Goal: Task Accomplishment & Management: Manage account settings

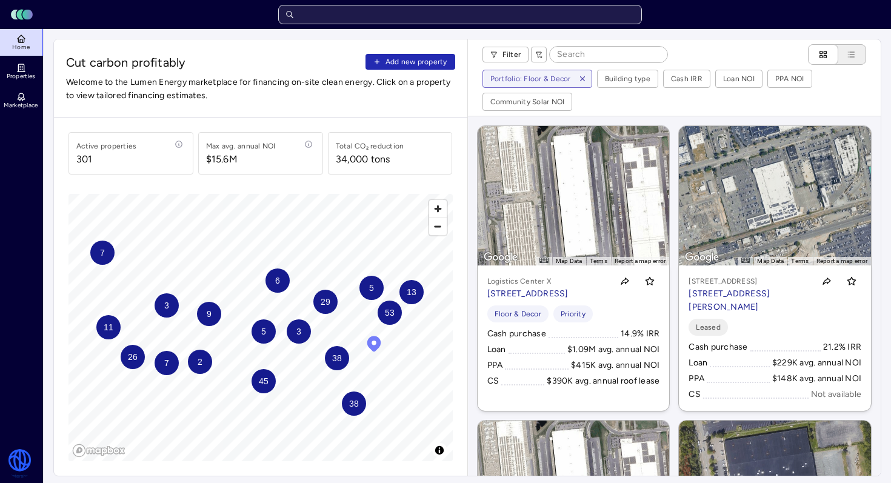
click at [364, 13] on input "text" at bounding box center [460, 14] width 364 height 19
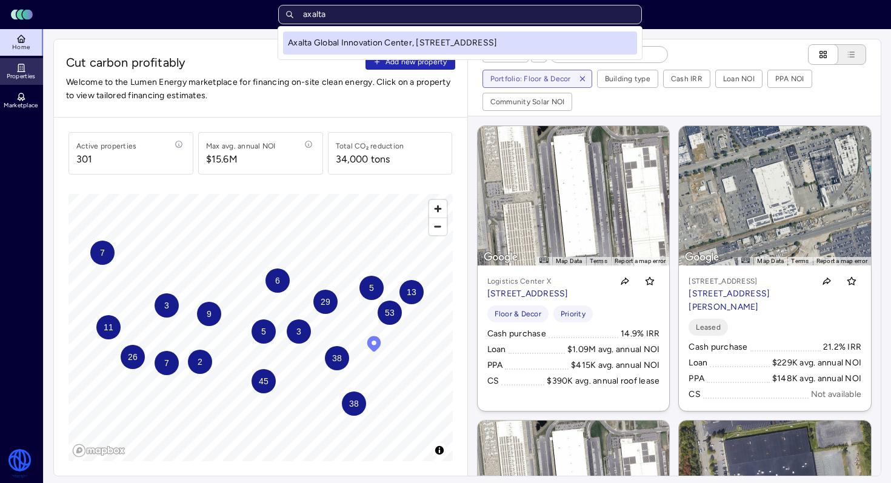
type input "axalta"
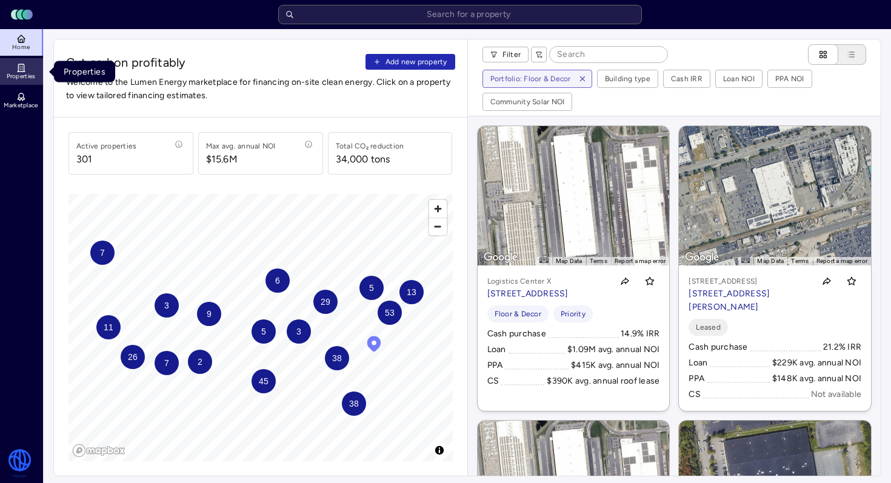
click at [28, 75] on span "Properties" at bounding box center [21, 76] width 29 height 7
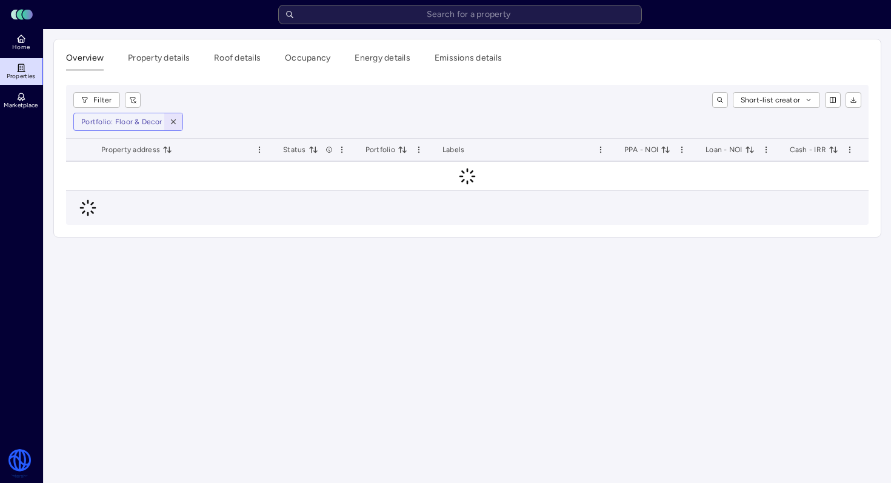
click at [173, 119] on icon "button" at bounding box center [173, 122] width 8 height 8
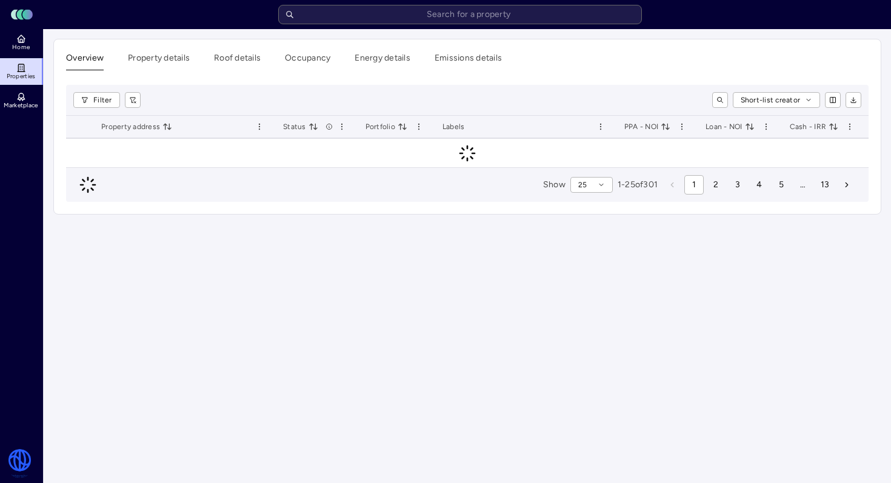
click at [107, 112] on div "Filter Short-list creator" at bounding box center [467, 100] width 802 height 31
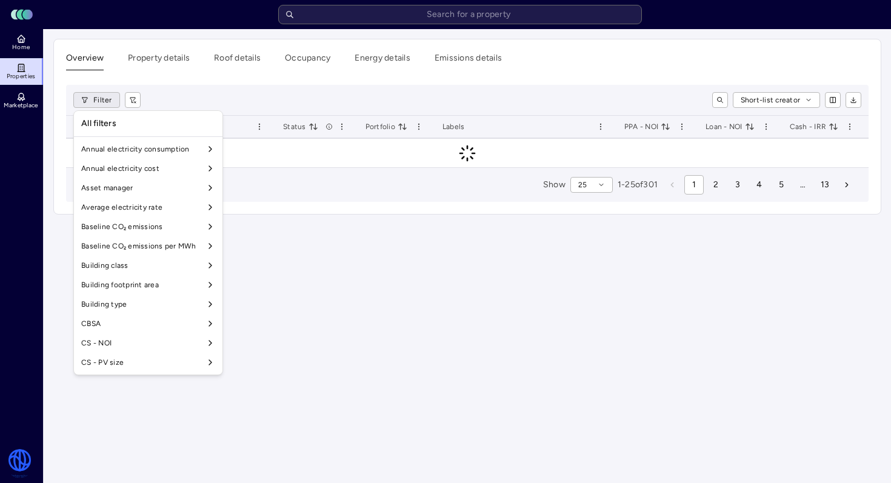
click at [101, 105] on html "Toggle Sidebar Lumen Energy Logo Home Properties Marketplace Watershed [PERSON_…" at bounding box center [445, 241] width 891 height 483
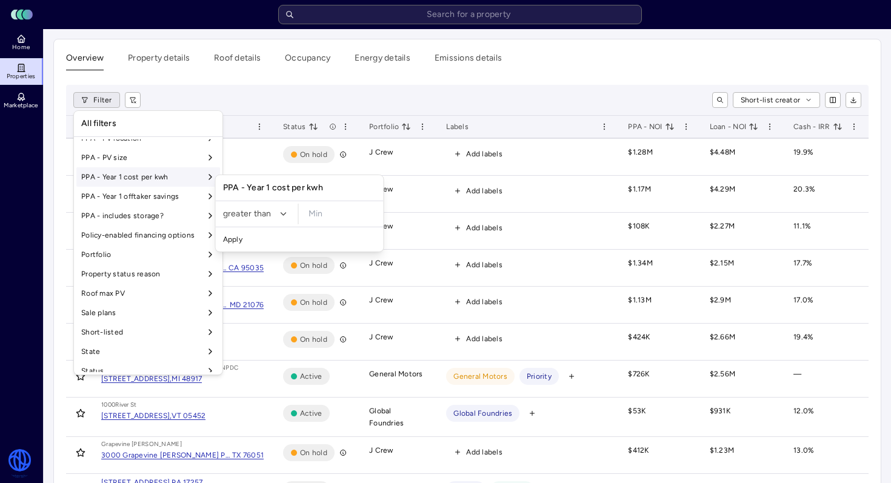
scroll to position [926, 0]
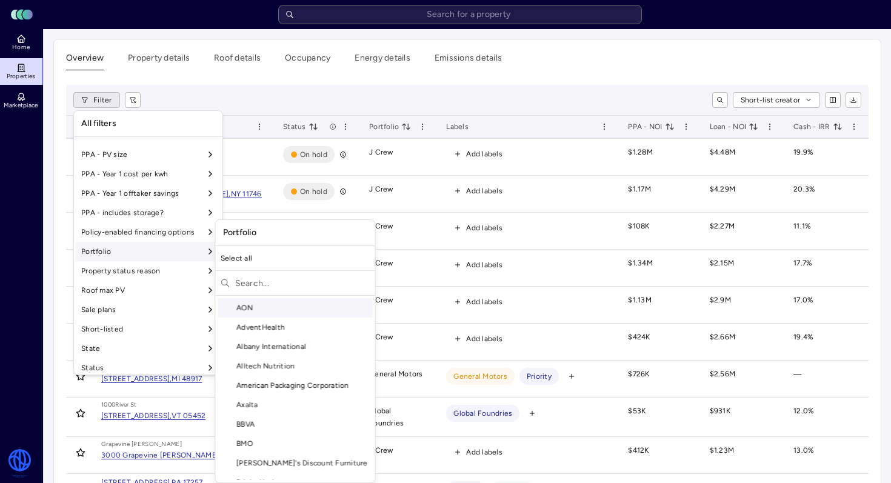
click at [159, 249] on div "Portfolio" at bounding box center [148, 251] width 144 height 19
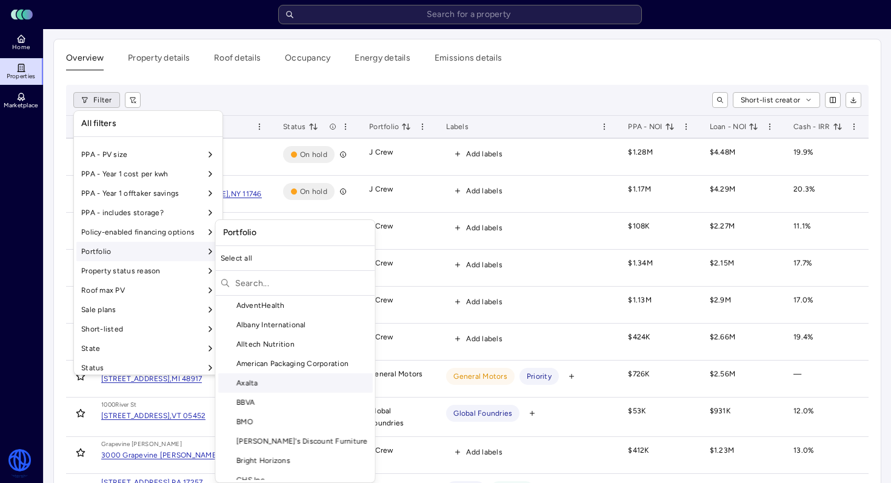
scroll to position [24, 0]
click at [272, 380] on div "Axalta" at bounding box center [295, 380] width 155 height 19
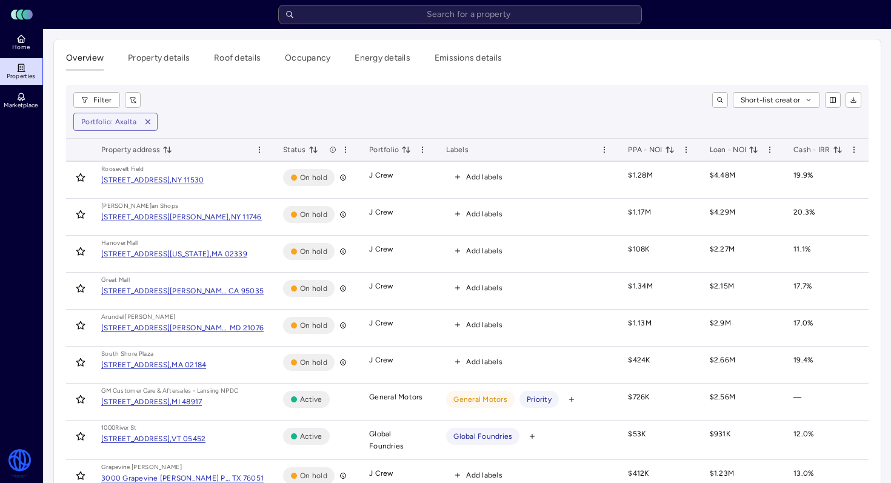
click at [671, 148] on div "PPA - NOI" at bounding box center [659, 150] width 62 height 12
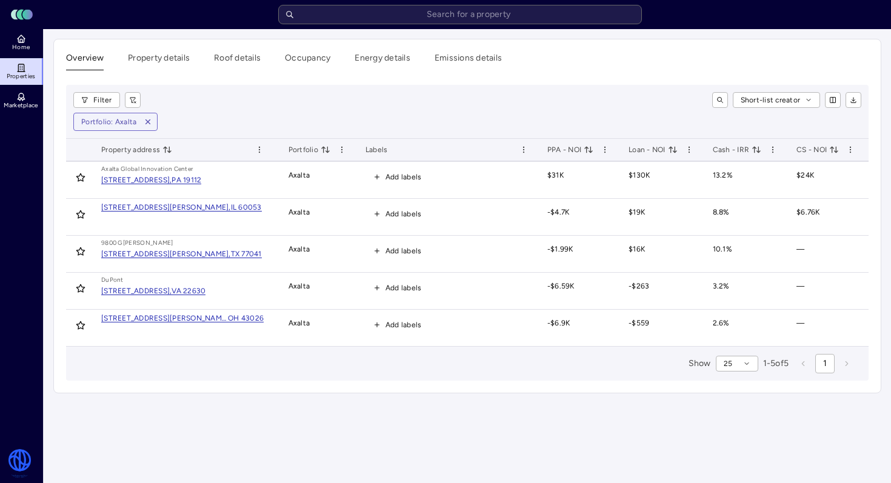
scroll to position [0, 124]
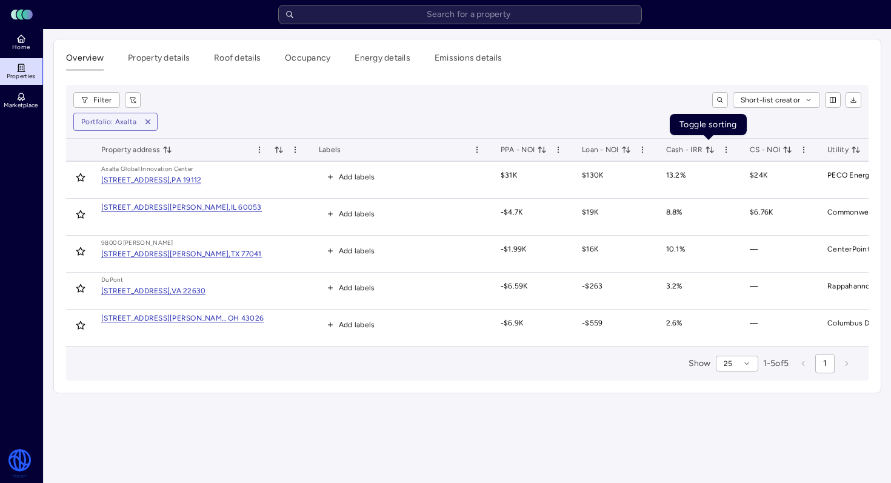
click at [710, 148] on icon "toggle sorting" at bounding box center [710, 150] width 10 height 10
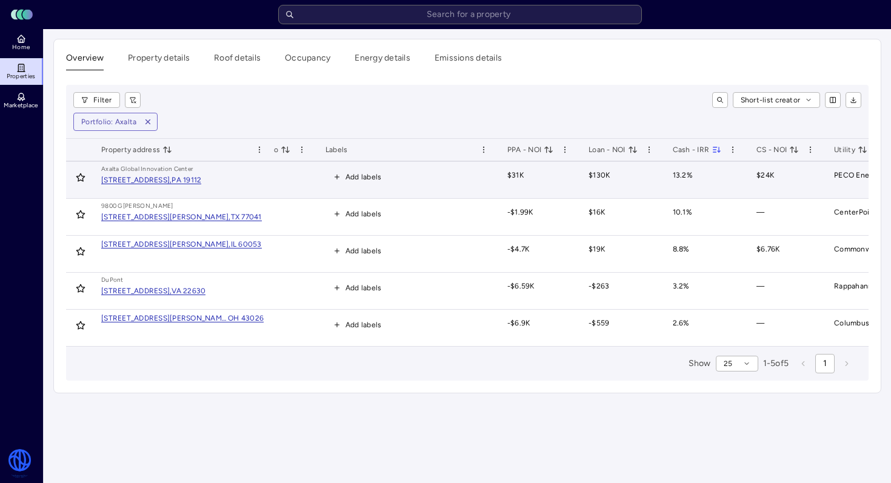
scroll to position [0, 265]
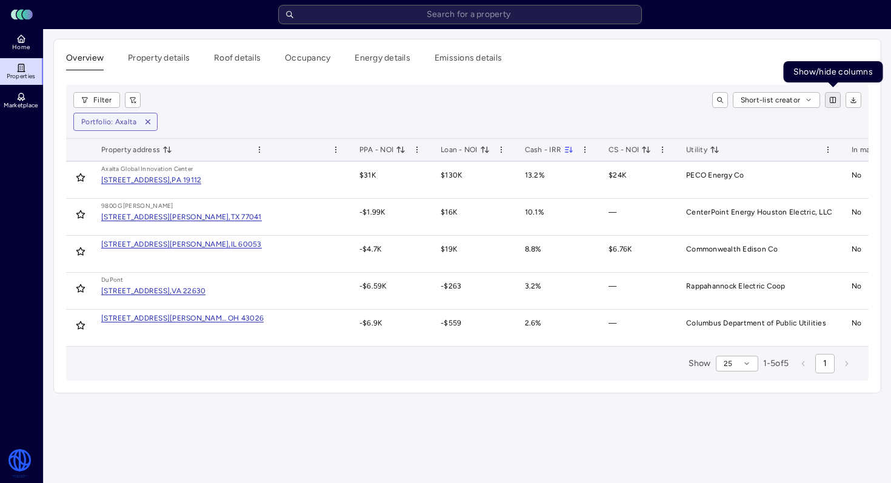
click at [833, 102] on html "Toggle Sidebar Lumen Energy Logo Home Properties Marketplace Watershed [PERSON_…" at bounding box center [445, 241] width 891 height 483
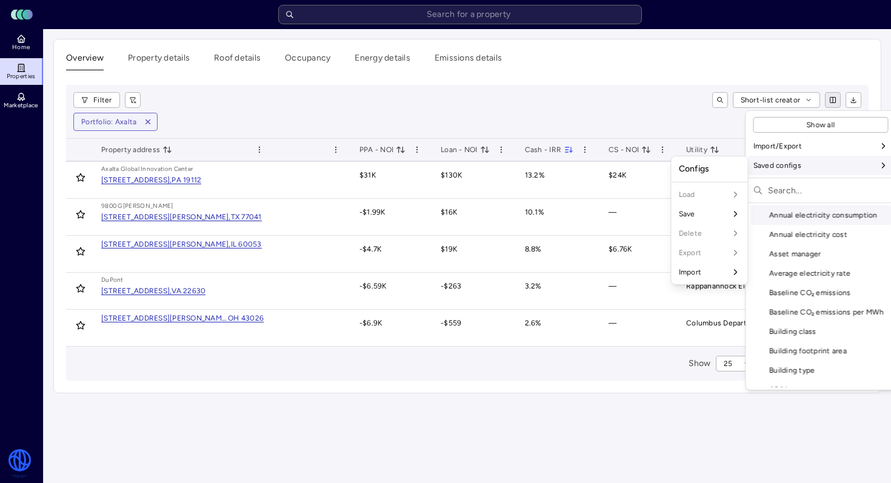
click at [792, 188] on input "text" at bounding box center [828, 190] width 121 height 19
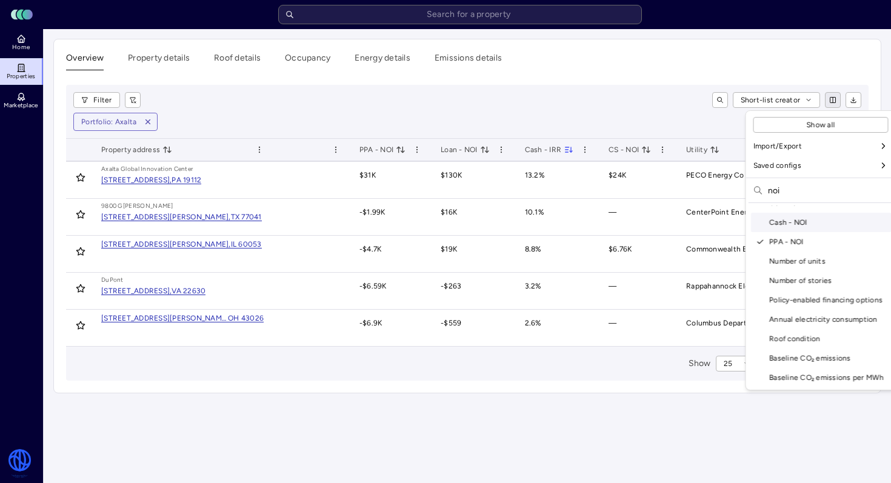
type input "noi"
click at [789, 227] on div "Cash - NOI" at bounding box center [821, 222] width 140 height 19
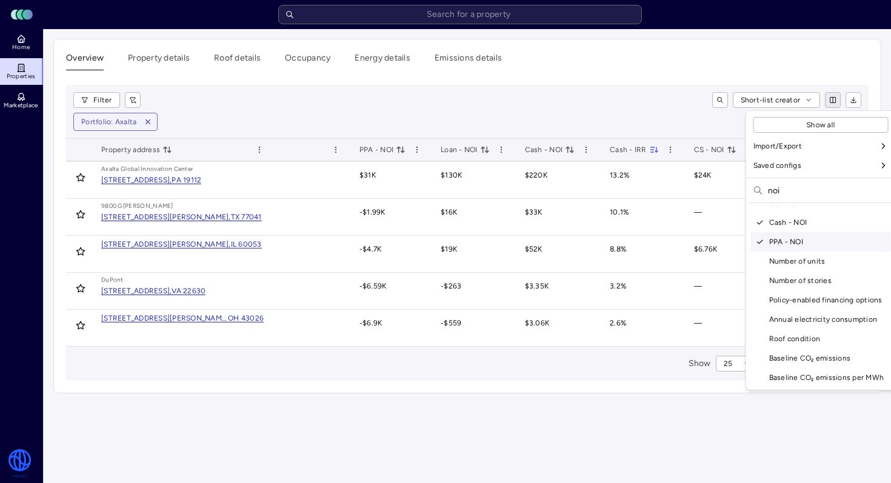
click at [636, 101] on html "Toggle Sidebar Lumen Energy Logo Home Properties Marketplace Watershed [PERSON_…" at bounding box center [445, 241] width 891 height 483
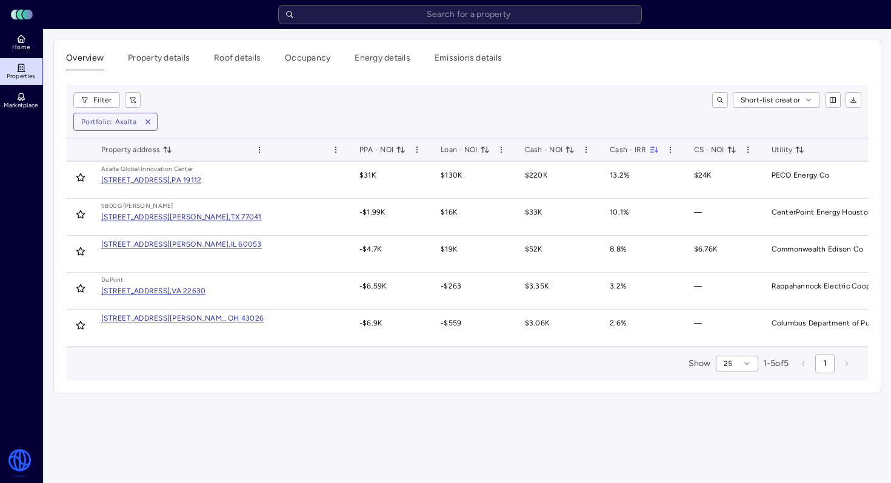
click at [568, 147] on icon "toggle sorting" at bounding box center [567, 149] width 3 height 5
click at [566, 148] on icon "toggle sorting" at bounding box center [570, 150] width 10 height 10
click at [569, 150] on icon "toggle sorting" at bounding box center [570, 150] width 10 height 10
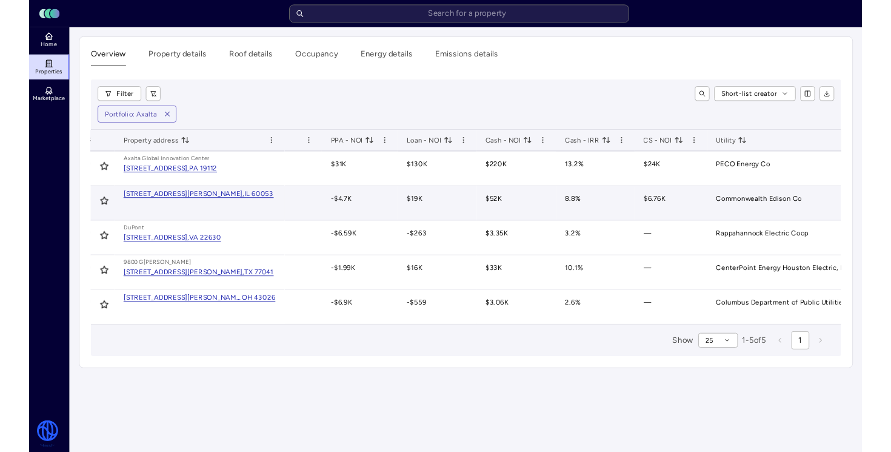
scroll to position [0, 340]
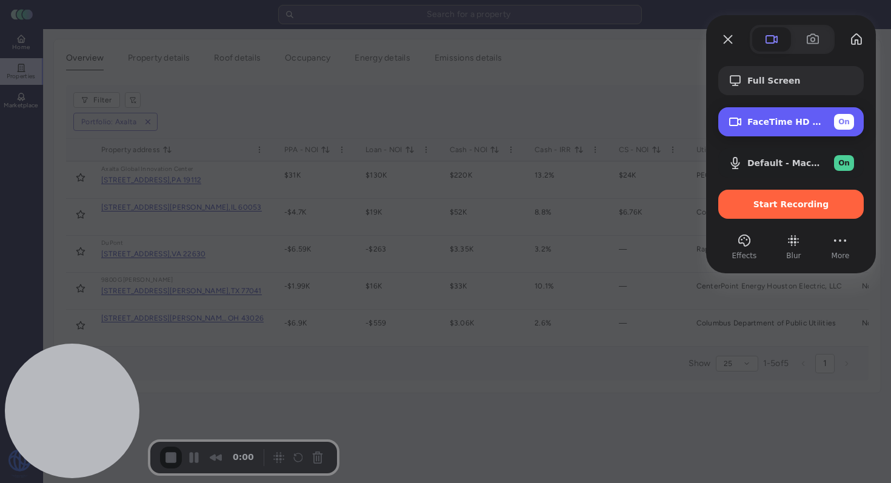
click at [767, 125] on span "FaceTime HD Camera (5B00:3AA6)" at bounding box center [785, 122] width 77 height 10
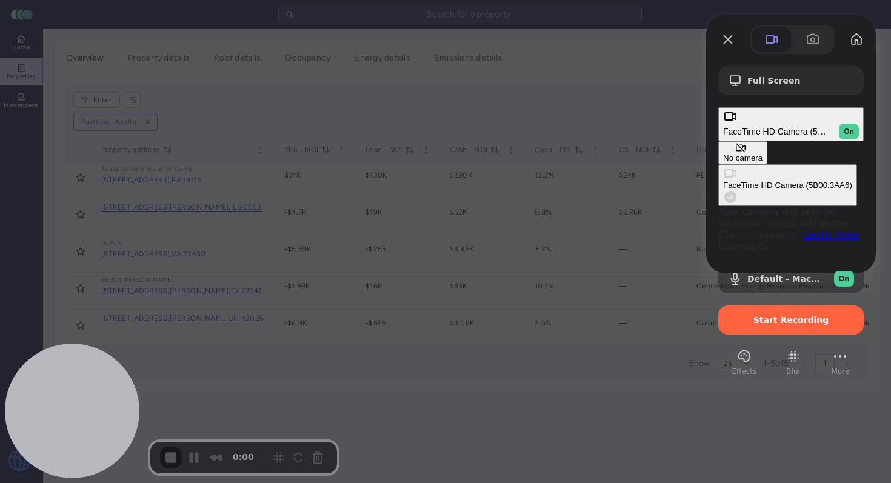
click at [718, 164] on \(5B00\ "FaceTime HD Camera (5B00:3AA6)" at bounding box center [787, 185] width 139 height 42
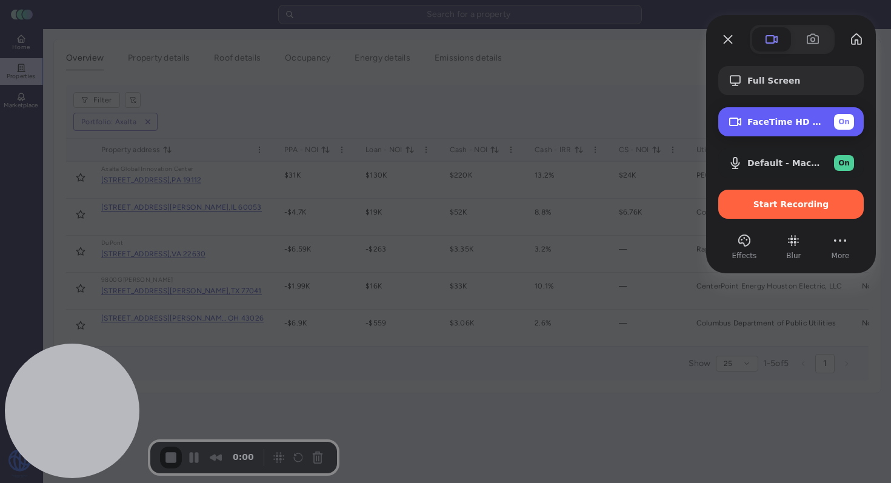
click at [781, 128] on div "FaceTime HD Camera (5B00:3AA6) On" at bounding box center [800, 122] width 107 height 16
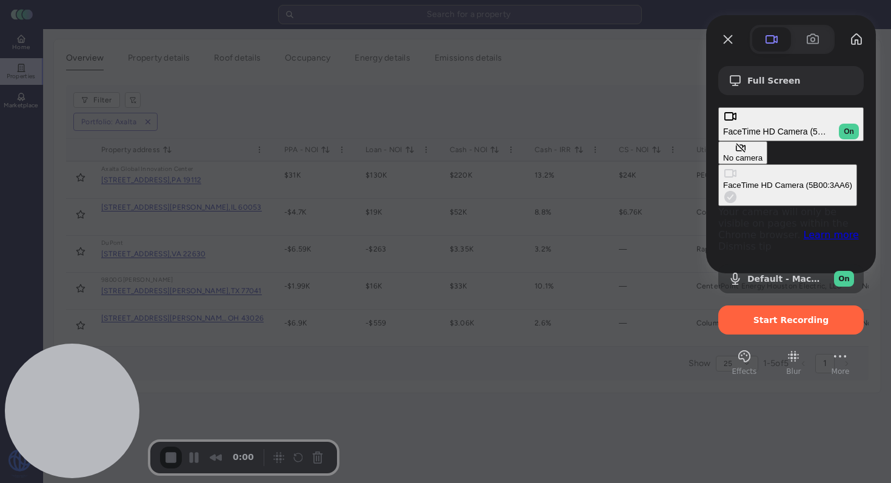
click at [845, 126] on span "On" at bounding box center [849, 131] width 10 height 11
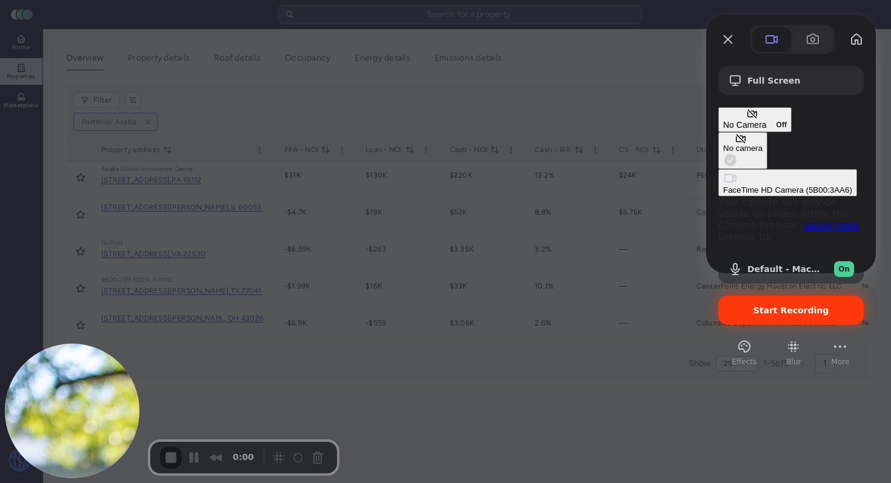
click at [764, 305] on span "Start Recording" at bounding box center [791, 310] width 76 height 10
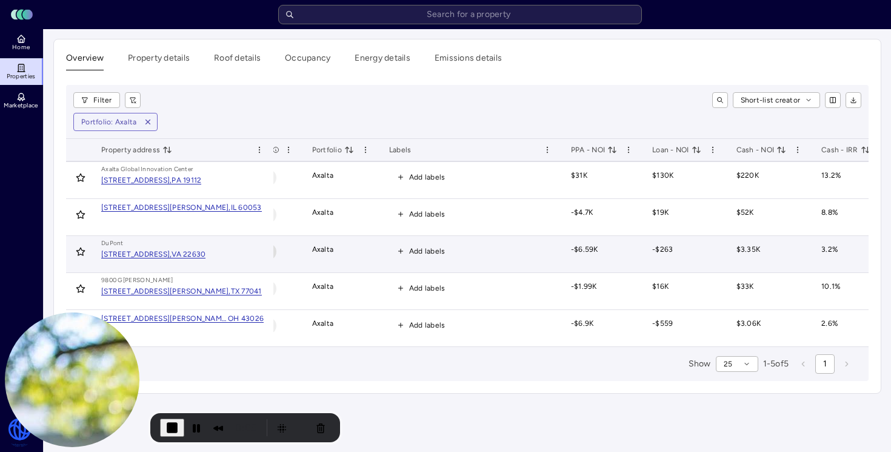
scroll to position [0, 0]
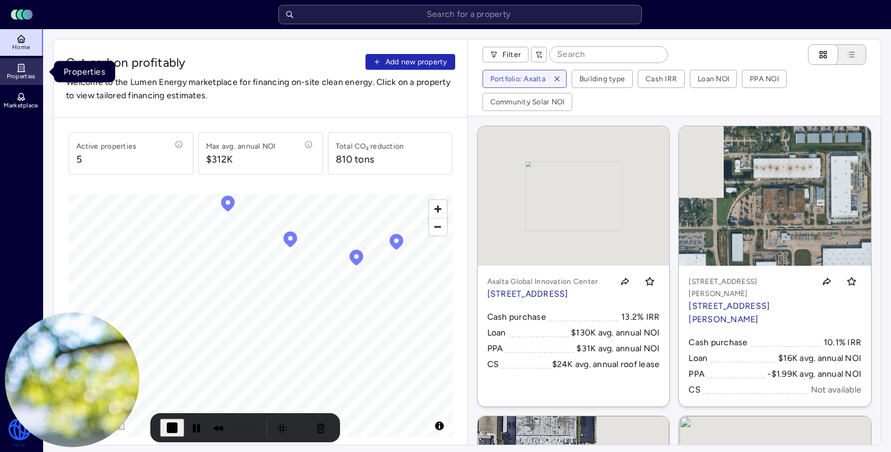
click at [31, 73] on span "Properties" at bounding box center [21, 76] width 29 height 7
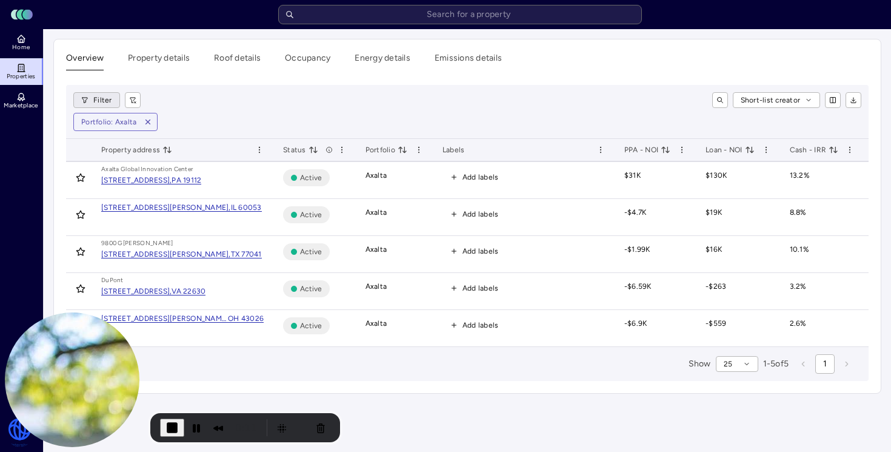
click at [106, 97] on html "Toggle Sidebar Lumen Energy Logo Home Properties Marketplace Watershed [PERSON_…" at bounding box center [445, 226] width 891 height 452
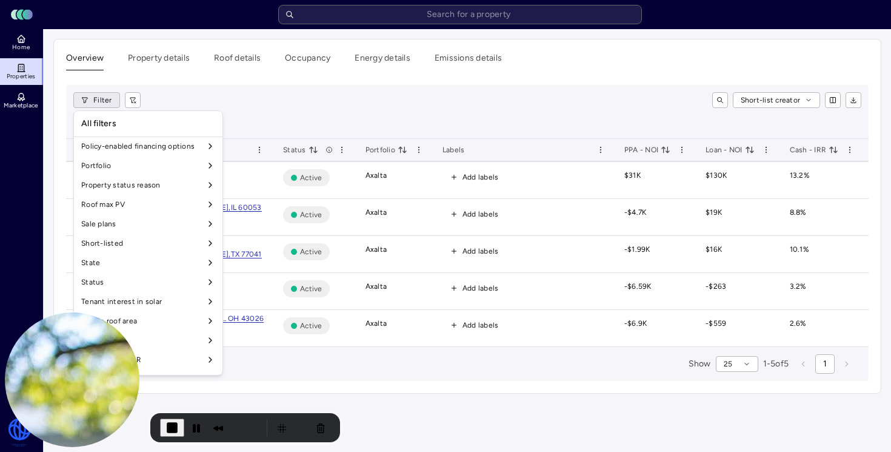
scroll to position [1014, 0]
click at [205, 164] on icon at bounding box center [210, 163] width 10 height 10
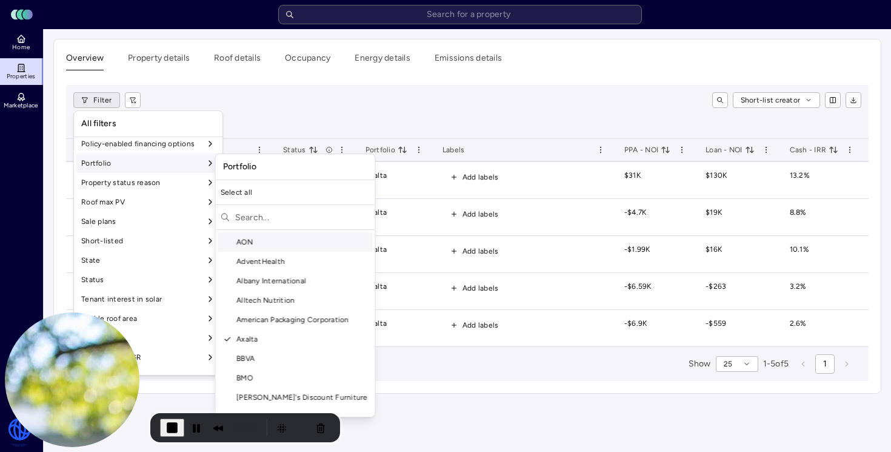
click at [270, 218] on input "text" at bounding box center [302, 216] width 135 height 19
click at [329, 91] on html "Toggle Sidebar Lumen Energy Logo Home Properties Marketplace Watershed [PERSON_…" at bounding box center [445, 226] width 891 height 452
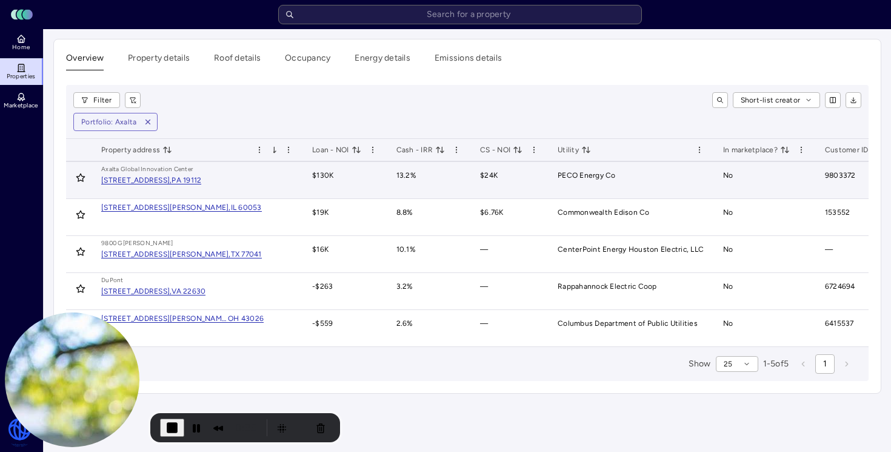
scroll to position [0, 425]
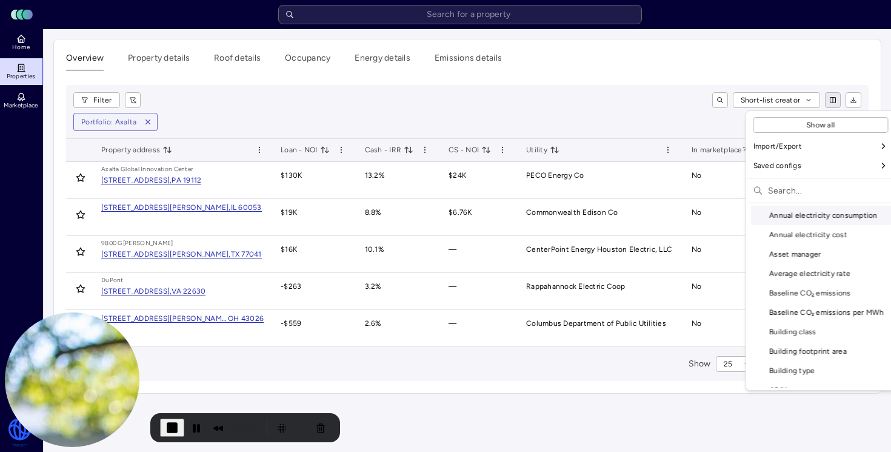
click at [832, 104] on html "Toggle Sidebar Lumen Energy Logo Home Properties Marketplace Watershed [PERSON_…" at bounding box center [445, 226] width 891 height 452
click at [799, 187] on input "text" at bounding box center [828, 190] width 121 height 19
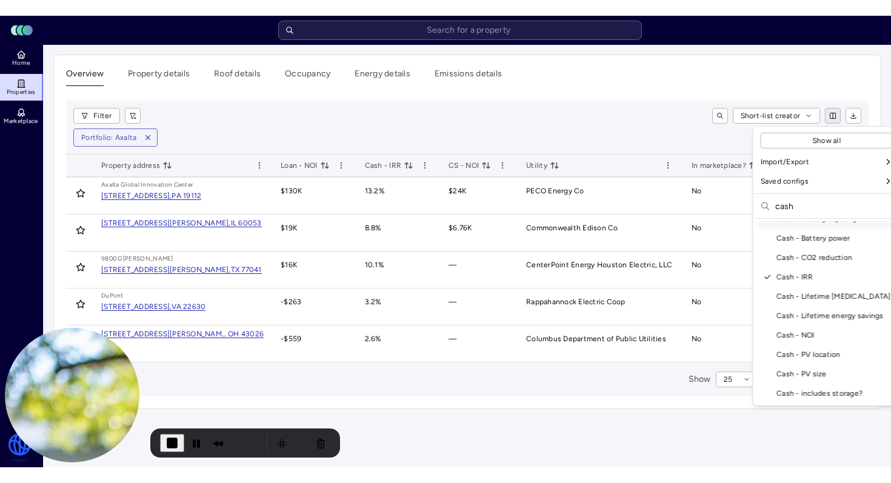
scroll to position [12, 0]
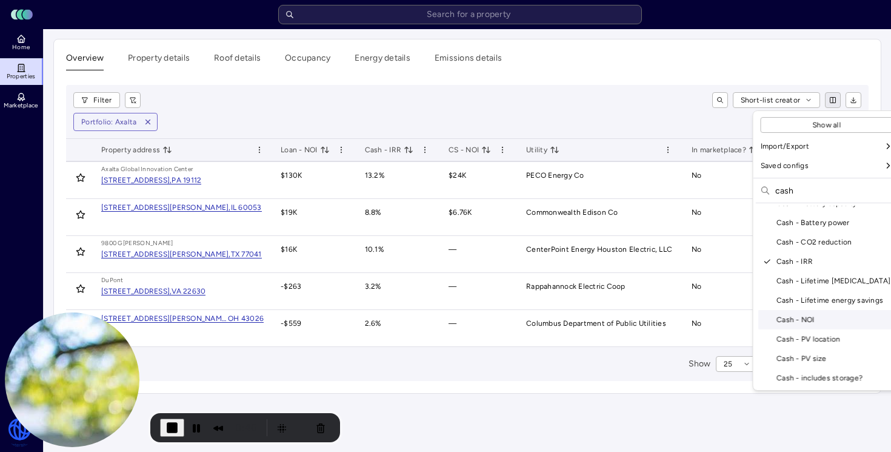
type input "cash"
click at [818, 315] on div "Cash - NOI" at bounding box center [827, 319] width 138 height 19
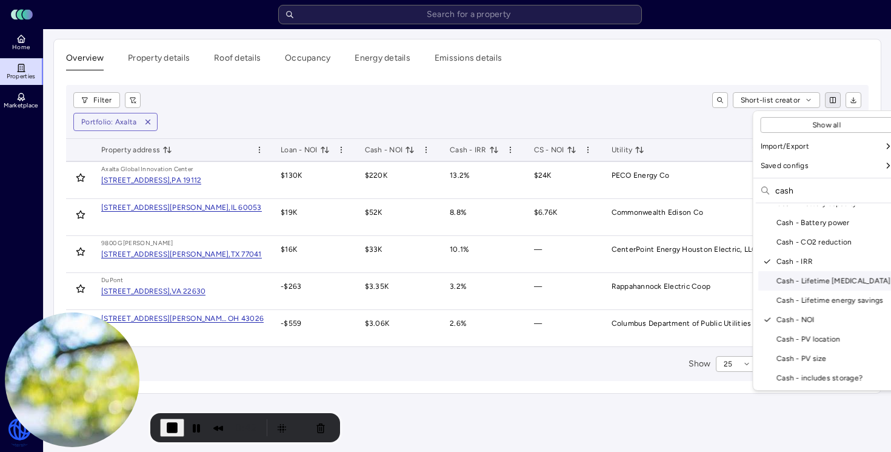
click at [593, 113] on html "Toggle Sidebar Lumen Energy Logo Home Properties Marketplace Watershed [PERSON_…" at bounding box center [445, 226] width 891 height 452
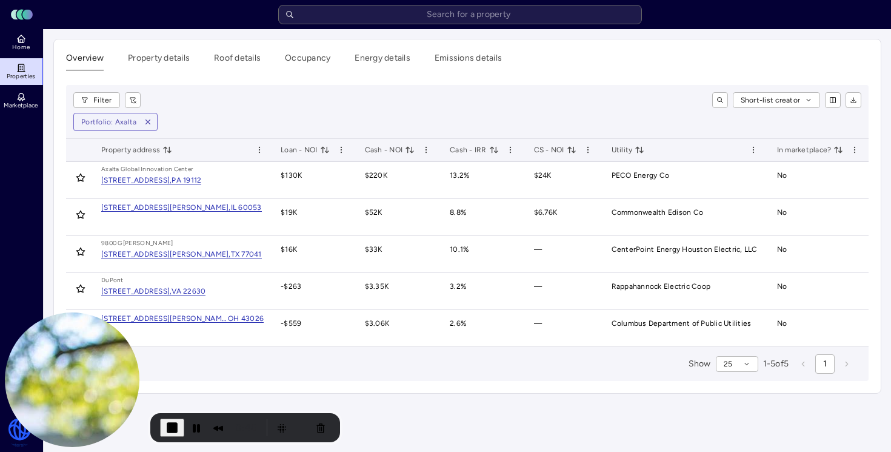
click at [413, 151] on icon "toggle sorting" at bounding box center [410, 150] width 10 height 10
click at [172, 424] on span "End Recording" at bounding box center [172, 427] width 15 height 15
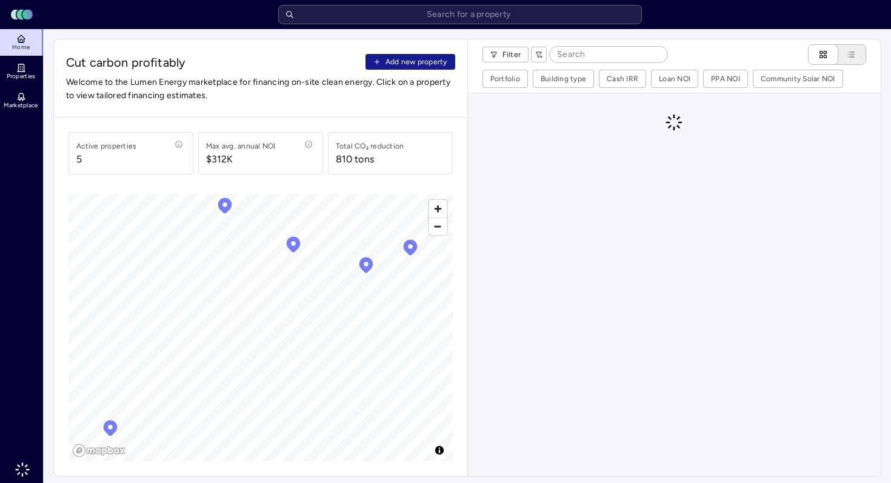
click at [399, 58] on span "Add new property" at bounding box center [416, 62] width 62 height 12
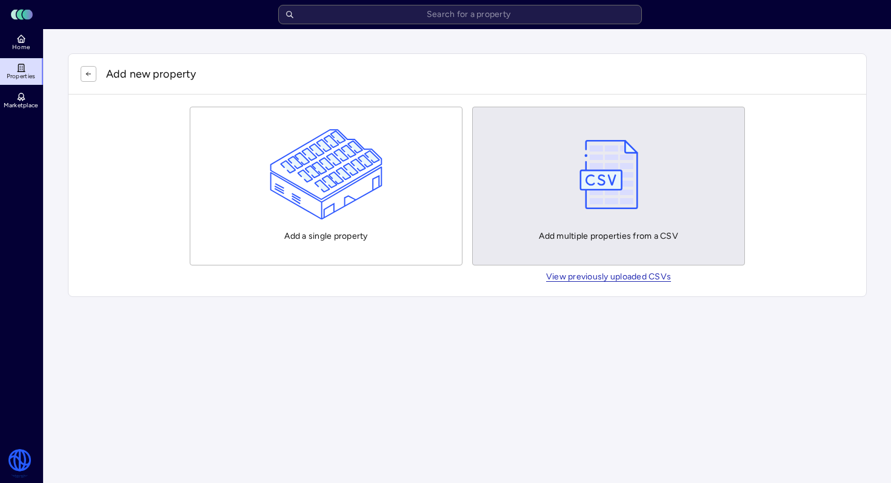
click at [589, 179] on img "button" at bounding box center [608, 174] width 71 height 91
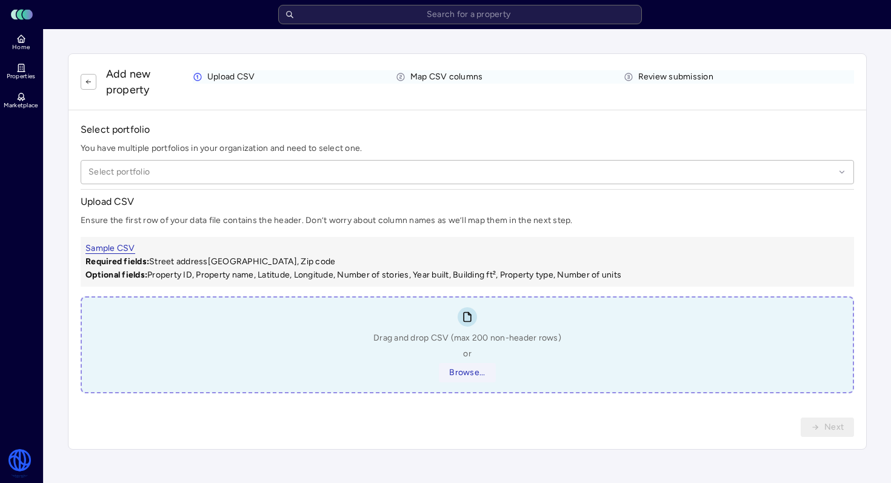
click at [462, 369] on span "Browse..." at bounding box center [467, 372] width 36 height 13
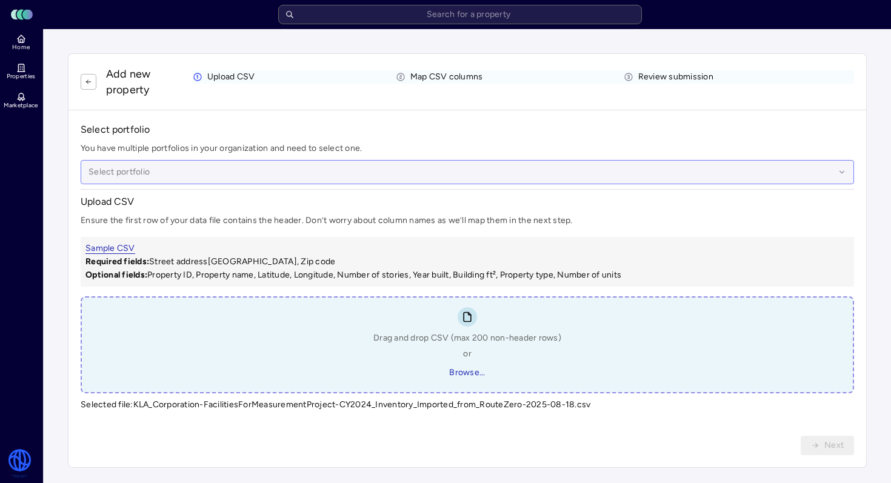
click at [481, 167] on div at bounding box center [461, 171] width 746 height 13
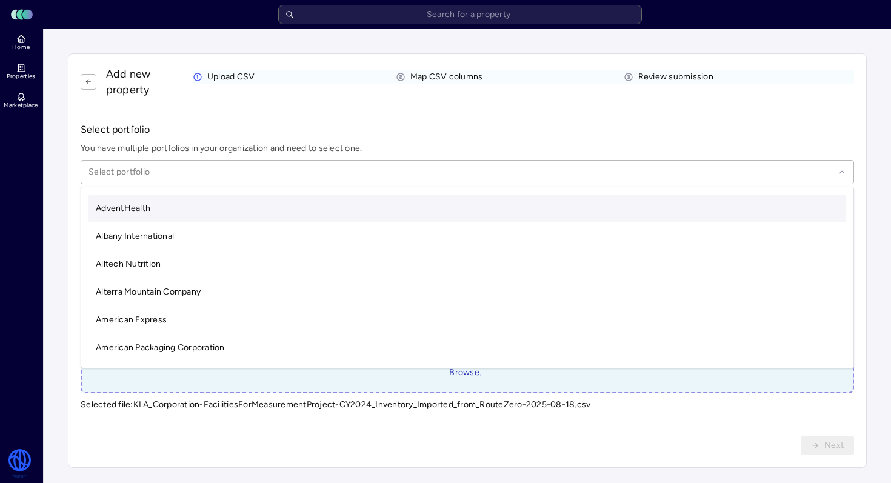
click at [449, 134] on h1 "Select portfolio" at bounding box center [467, 129] width 773 height 15
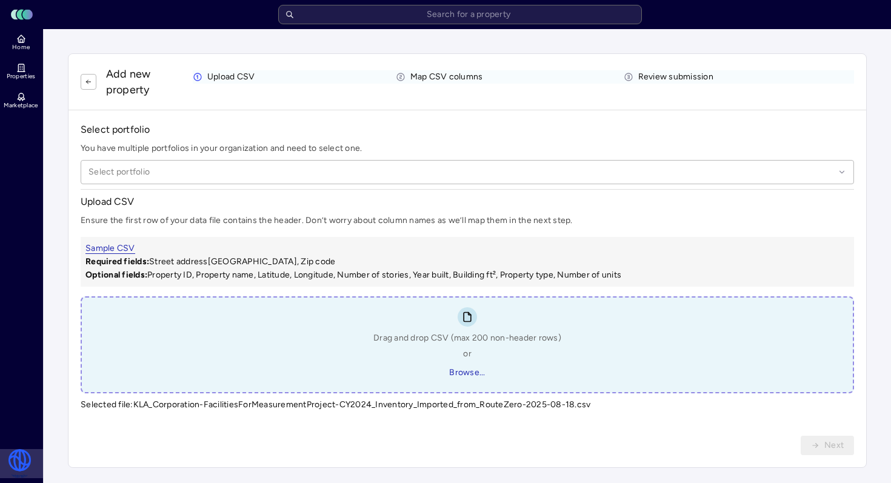
click at [12, 459] on html "Toggle Sidebar Lumen Energy Logo Home Properties Marketplace Watershed Robbie G…" at bounding box center [445, 246] width 891 height 492
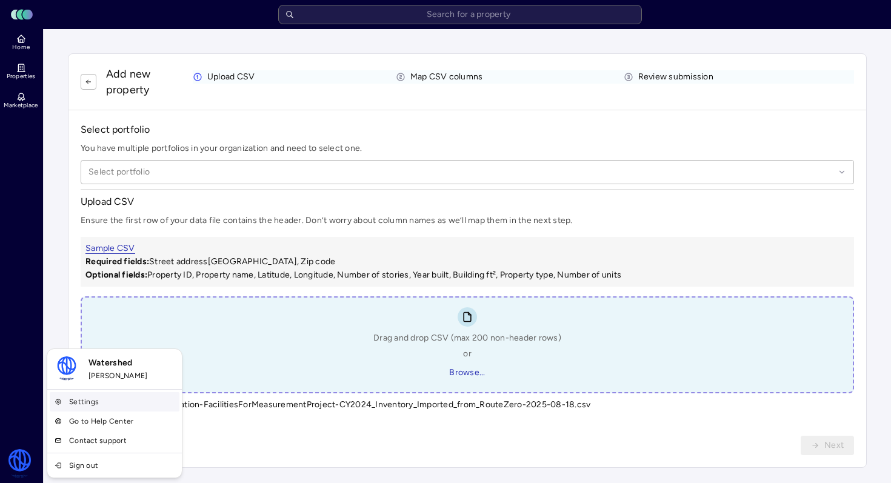
click at [71, 395] on link "Settings" at bounding box center [115, 401] width 130 height 19
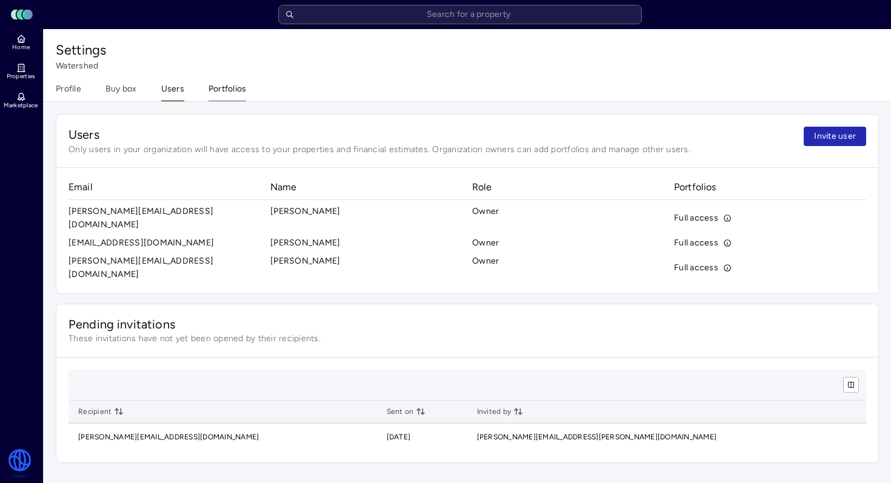
click at [235, 92] on button "Portfolios" at bounding box center [227, 91] width 38 height 19
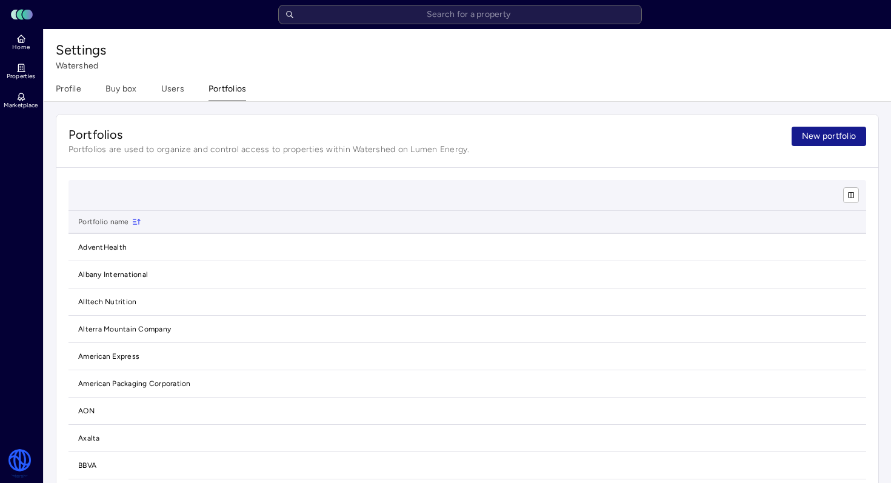
click at [835, 139] on span "New portfolio" at bounding box center [829, 136] width 54 height 13
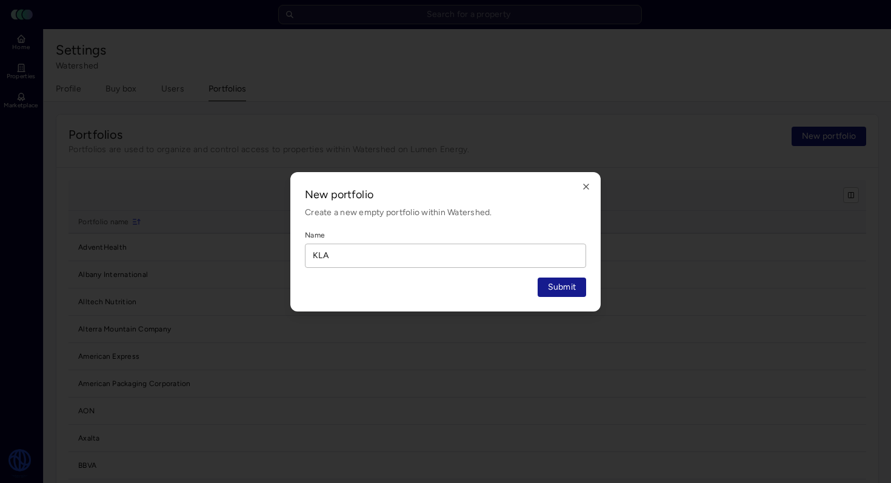
type input "KLA"
click at [557, 279] on button "Submit" at bounding box center [562, 287] width 49 height 19
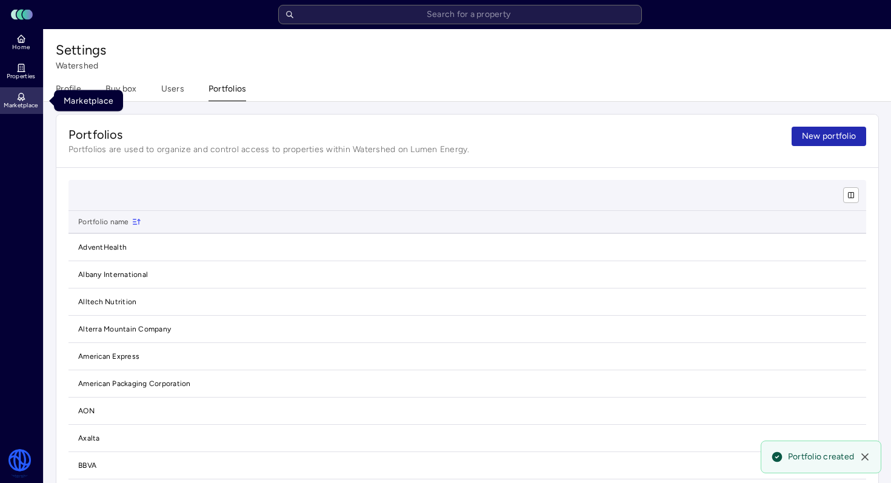
click at [17, 105] on span "Marketplace" at bounding box center [21, 105] width 34 height 7
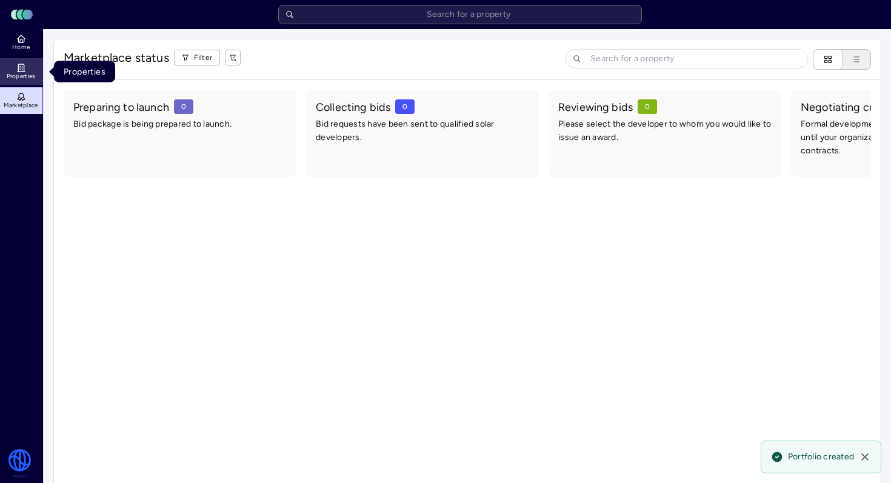
click at [25, 75] on span "Properties" at bounding box center [21, 76] width 29 height 7
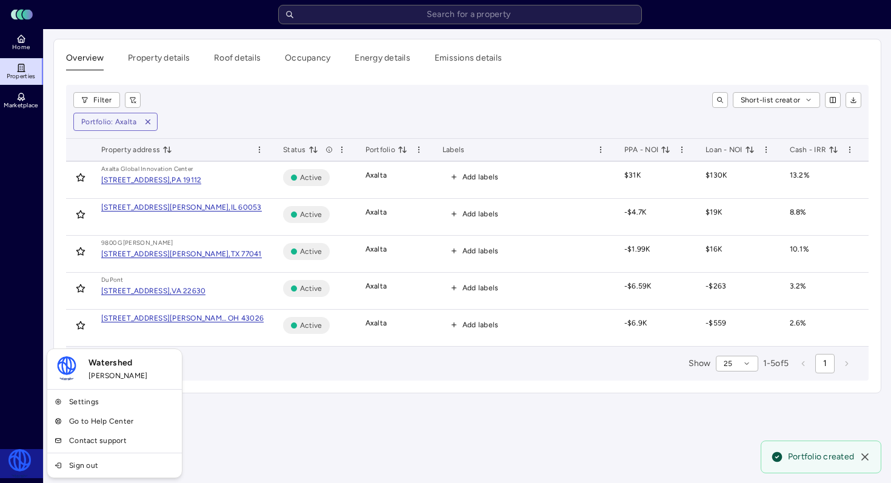
click at [15, 459] on html "Toggle Sidebar Lumen Energy Logo Home Properties Marketplace Watershed [PERSON_…" at bounding box center [445, 241] width 891 height 483
click at [23, 225] on html "Toggle Sidebar Lumen Energy Logo Home Properties Marketplace Watershed [PERSON_…" at bounding box center [445, 241] width 891 height 483
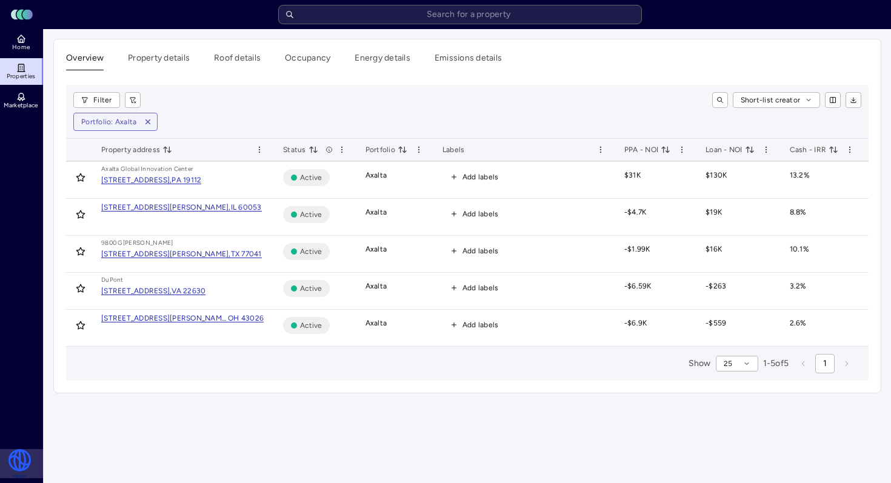
click at [28, 458] on html "Toggle Sidebar Lumen Energy Logo Home Properties Marketplace Watershed [PERSON_…" at bounding box center [445, 241] width 891 height 483
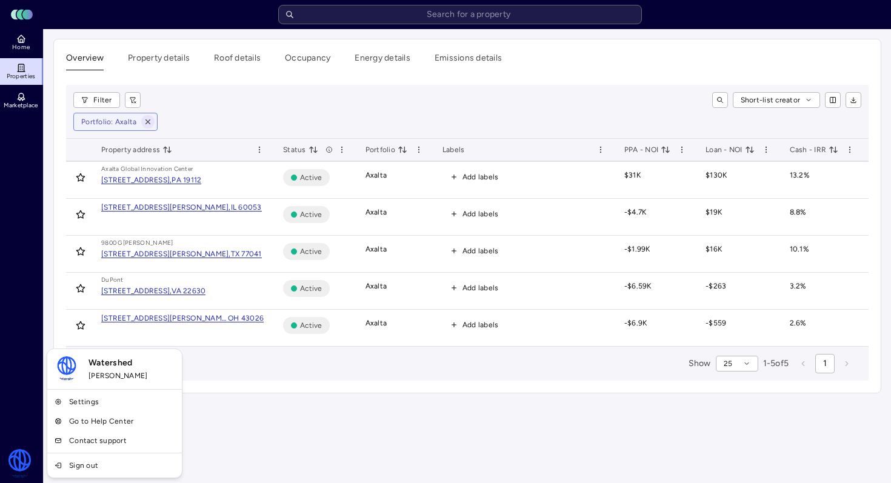
click at [147, 124] on html "Toggle Sidebar Lumen Energy Logo Home Properties Marketplace Watershed [PERSON_…" at bounding box center [445, 241] width 891 height 483
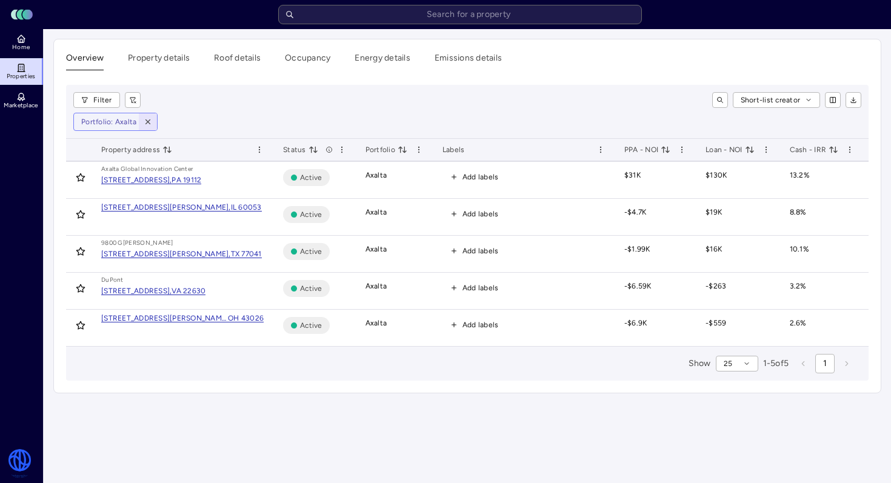
click at [144, 120] on icon "button" at bounding box center [148, 122] width 8 height 8
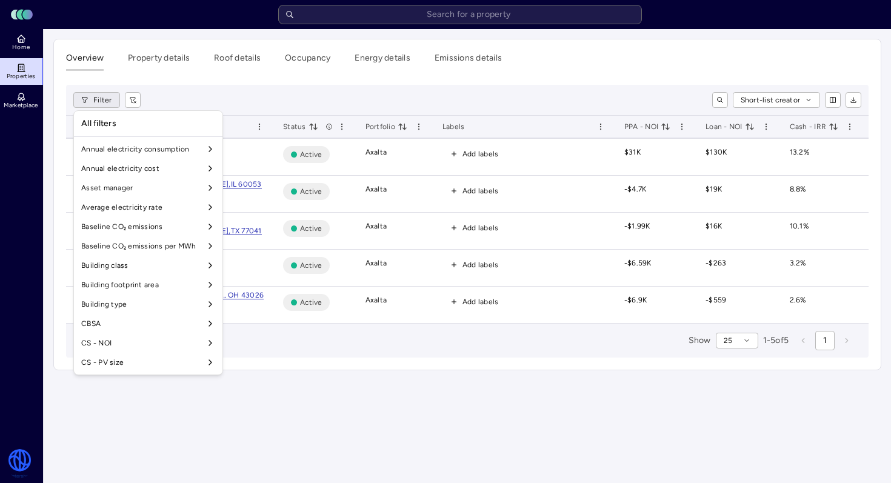
click at [96, 97] on html "Toggle Sidebar Lumen Energy Logo Home Properties Marketplace Watershed Robbie G…" at bounding box center [445, 241] width 891 height 483
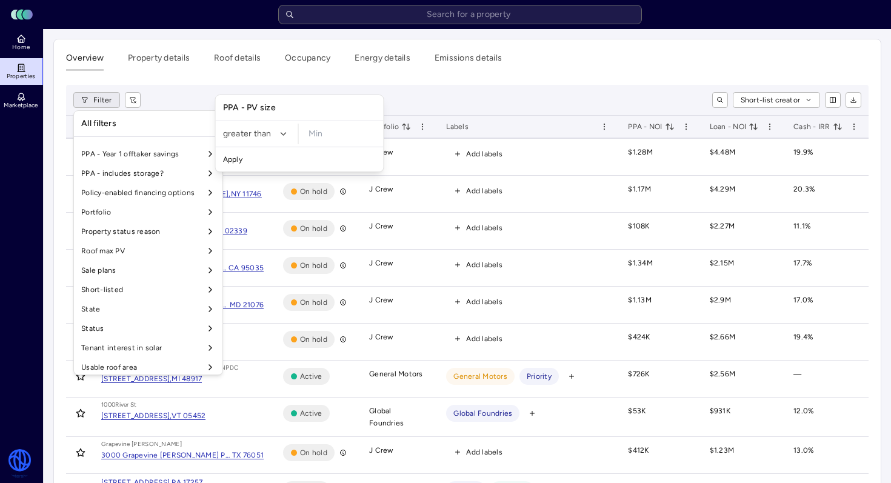
scroll to position [976, 0]
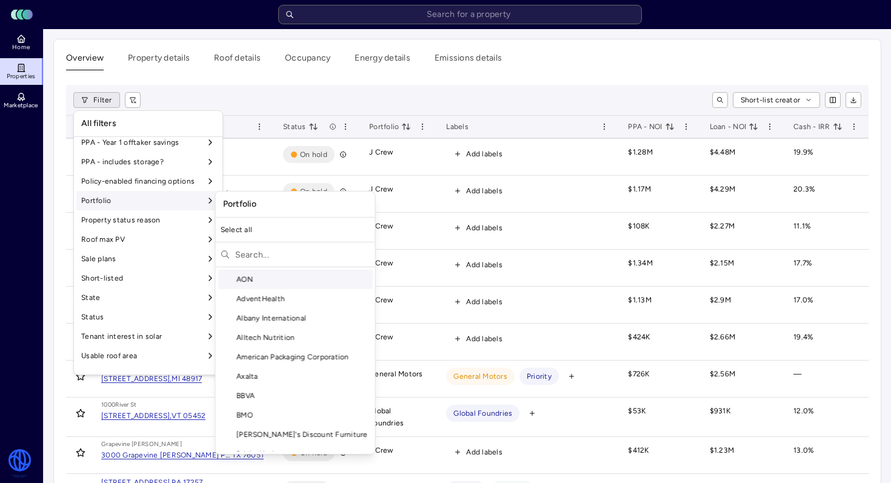
click at [185, 204] on div "Portfolio" at bounding box center [148, 200] width 144 height 19
click at [275, 253] on input "text" at bounding box center [302, 254] width 135 height 19
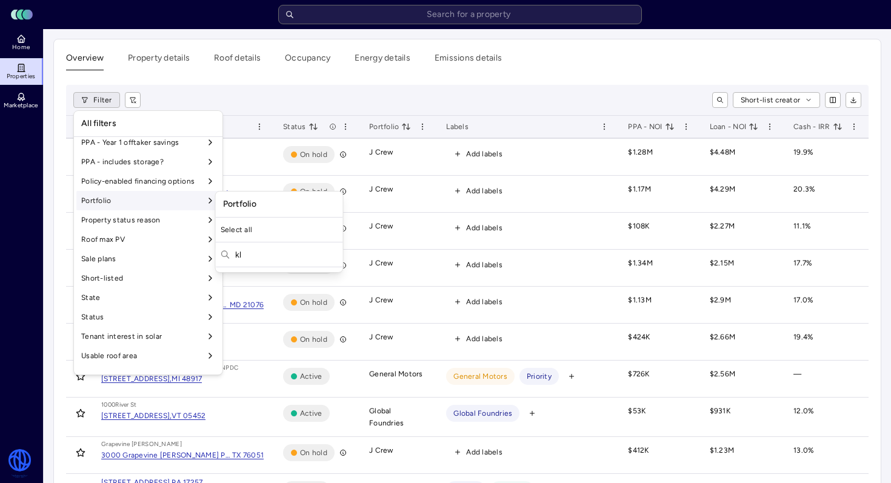
type input "kla"
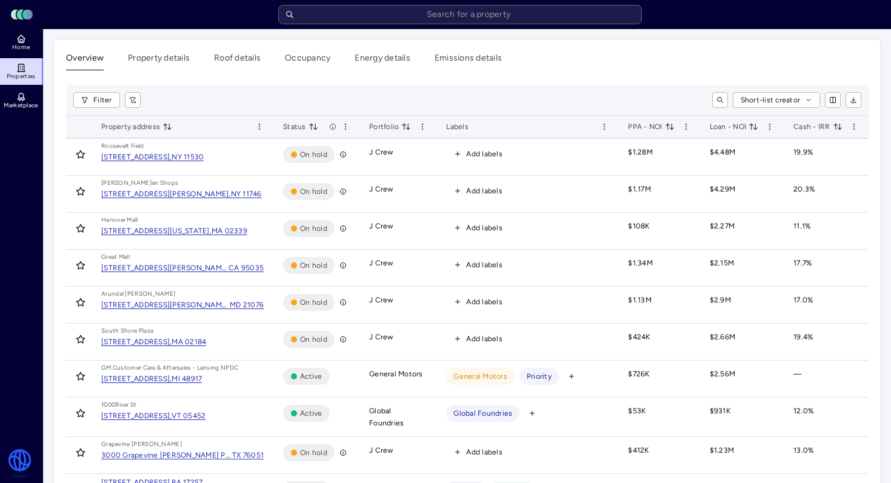
click at [215, 88] on div "Filter Short-list creator" at bounding box center [467, 100] width 802 height 31
click at [35, 50] on link "Home" at bounding box center [22, 42] width 44 height 27
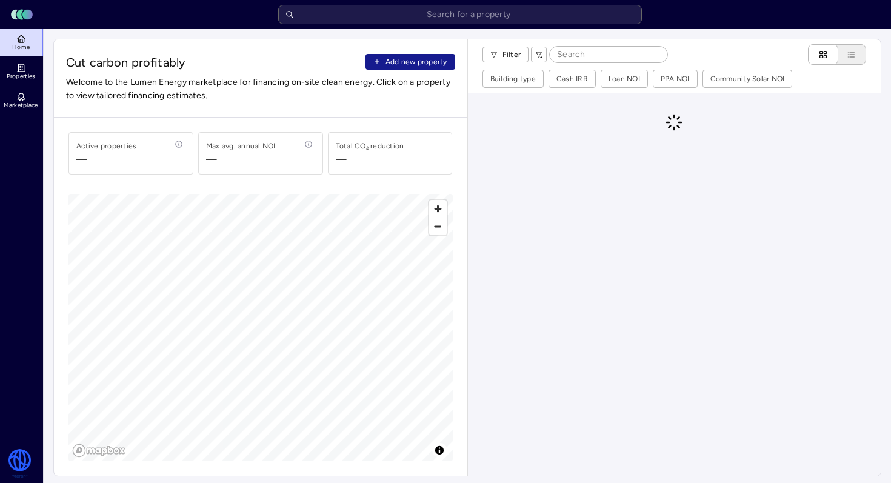
click at [392, 58] on span "Add new property" at bounding box center [416, 62] width 62 height 12
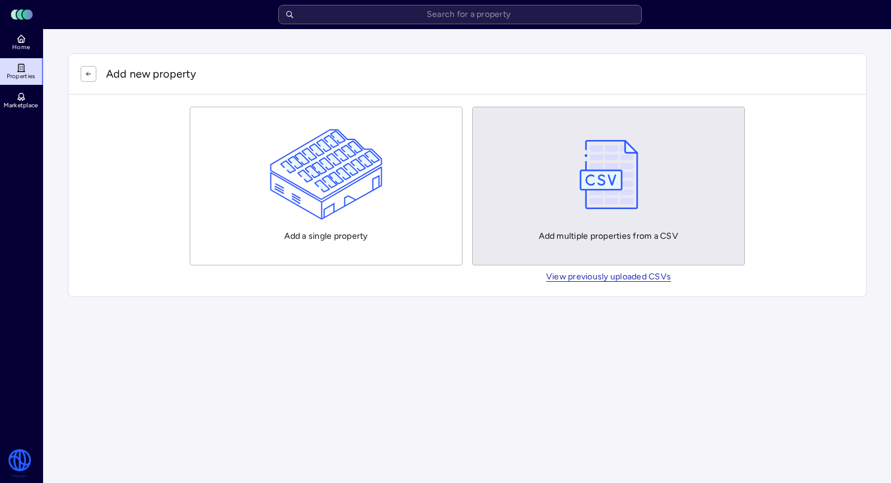
click at [561, 182] on div "Add multiple properties from a CSV" at bounding box center [608, 186] width 139 height 114
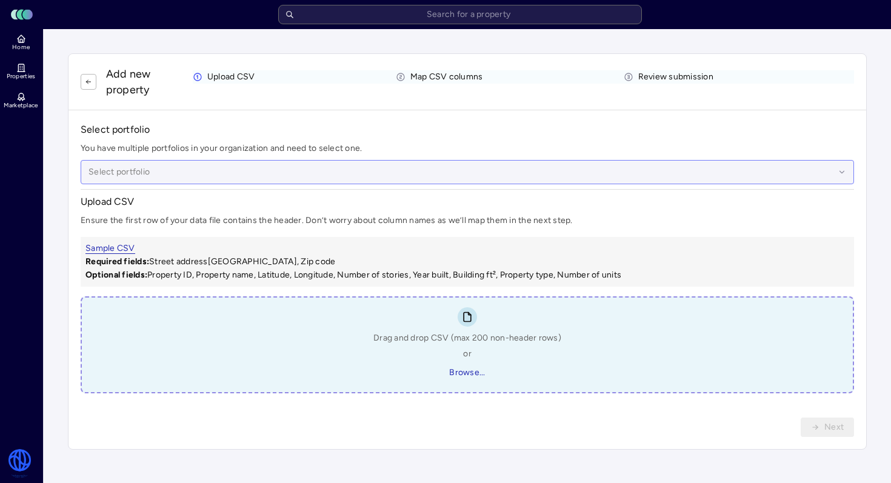
click at [311, 175] on div at bounding box center [461, 171] width 746 height 13
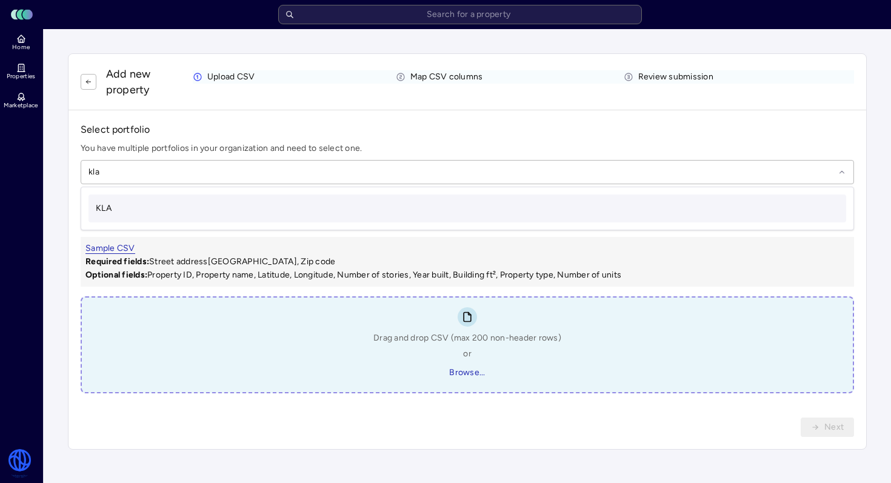
click at [249, 202] on div "KLA" at bounding box center [467, 209] width 758 height 28
type input "kla"
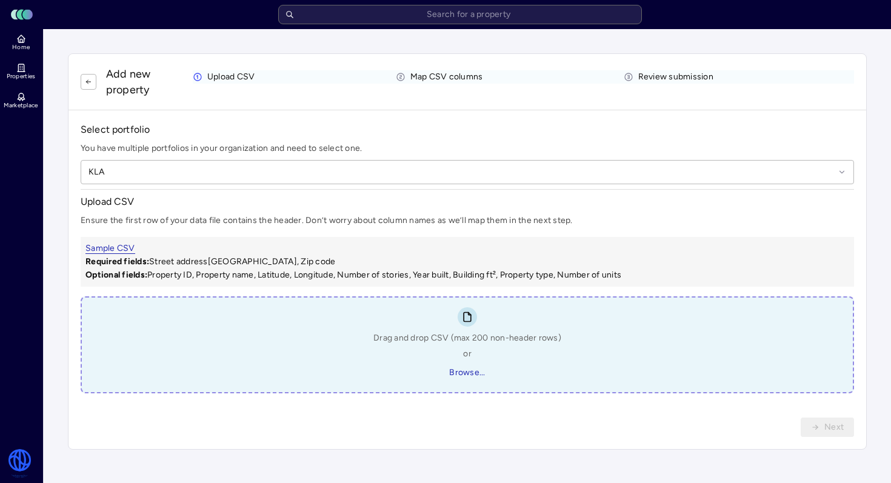
click at [347, 342] on div "Drag and drop CSV (max 200 non-header rows) or Browse..." at bounding box center [467, 344] width 773 height 97
click at [442, 367] on button "Browse..." at bounding box center [467, 372] width 56 height 19
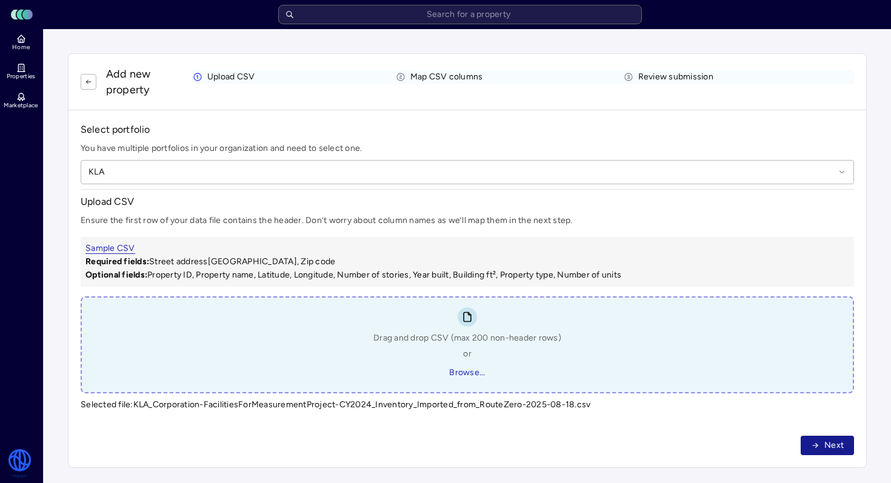
click at [827, 442] on span "Next" at bounding box center [833, 445] width 19 height 13
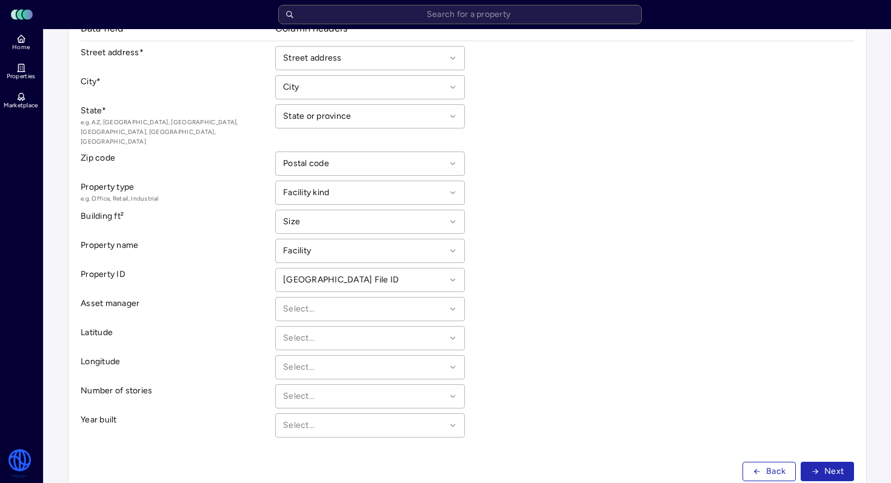
scroll to position [169, 0]
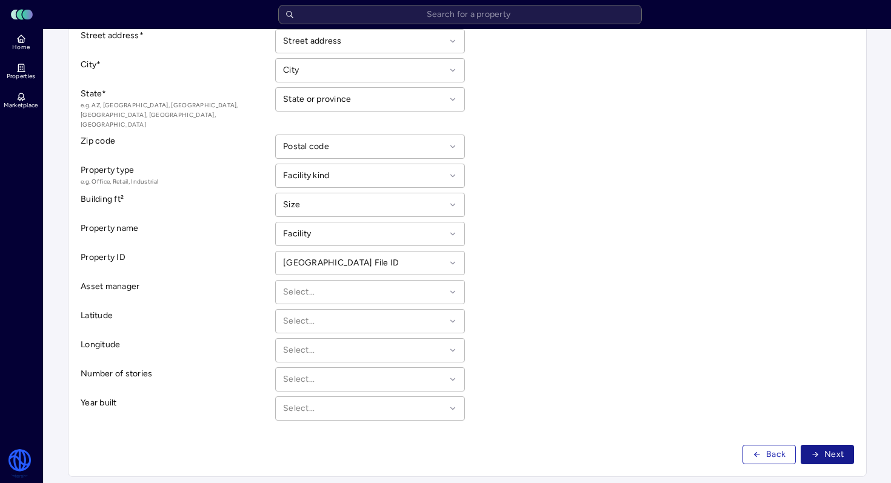
click at [833, 448] on span "Next" at bounding box center [833, 454] width 19 height 13
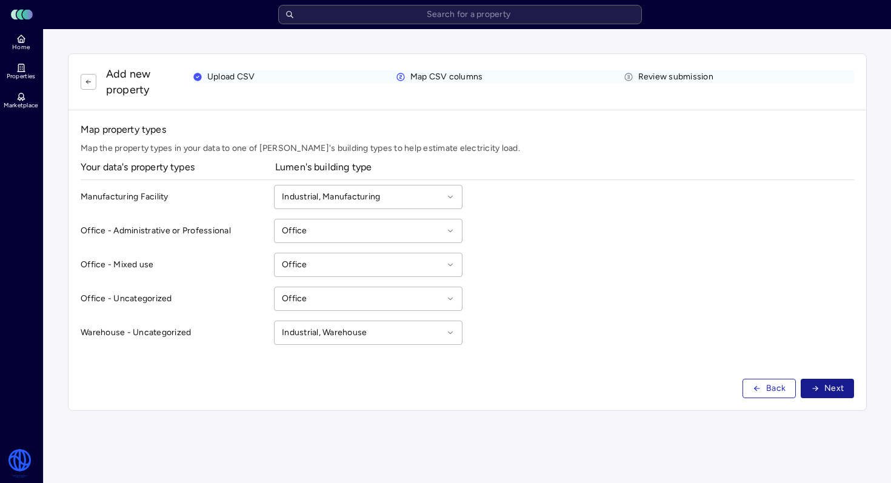
click at [830, 389] on span "Next" at bounding box center [833, 388] width 19 height 13
